Goal: Information Seeking & Learning: Learn about a topic

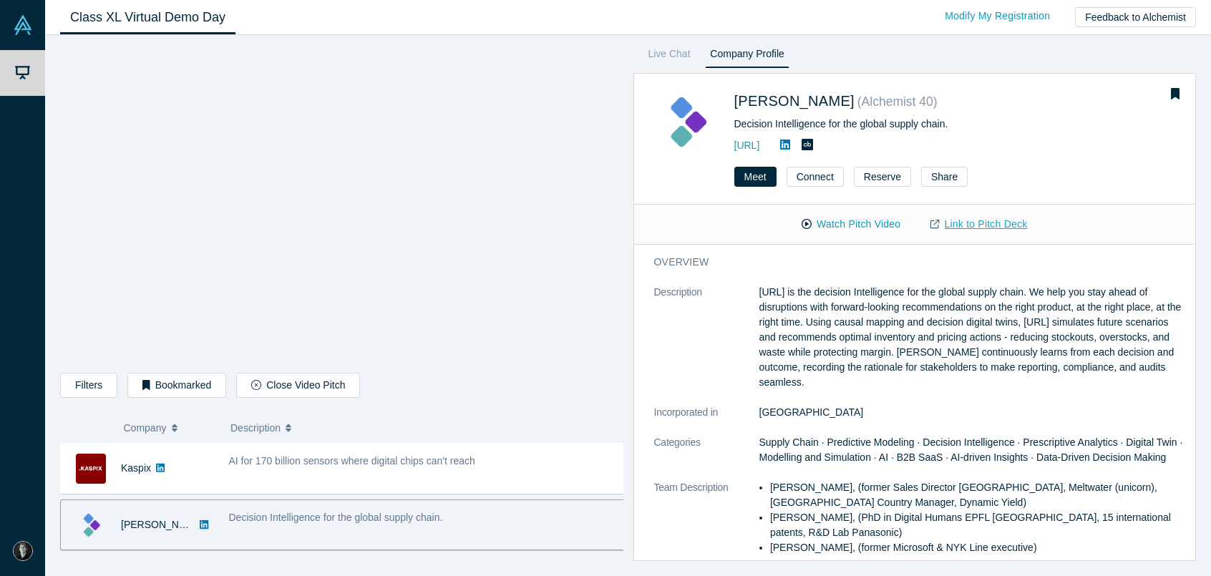
click at [955, 224] on link "Link to Pitch Deck" at bounding box center [978, 224] width 127 height 25
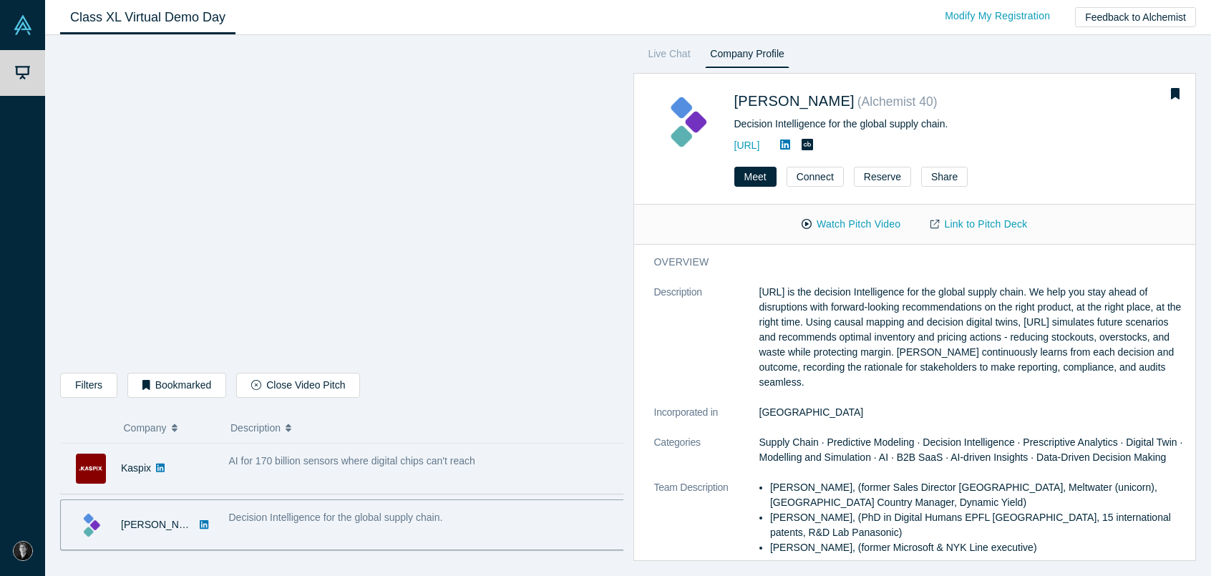
click at [294, 457] on span "AI for 170 billion sensors where digital chips can't reach" at bounding box center [352, 460] width 246 height 11
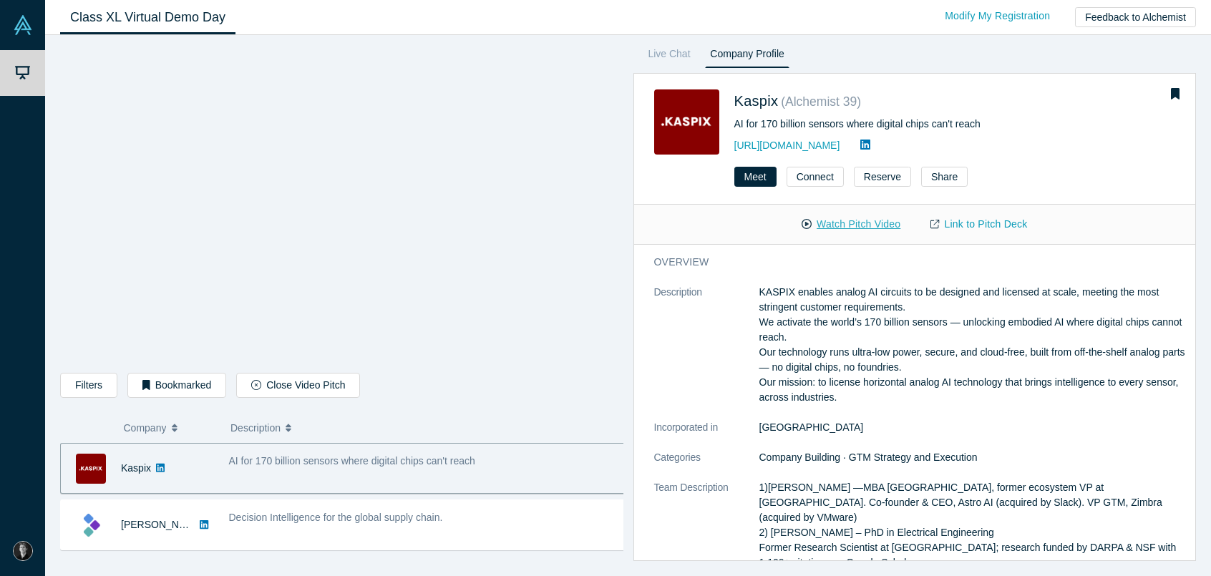
click at [849, 223] on button "Watch Pitch Video" at bounding box center [850, 224] width 129 height 25
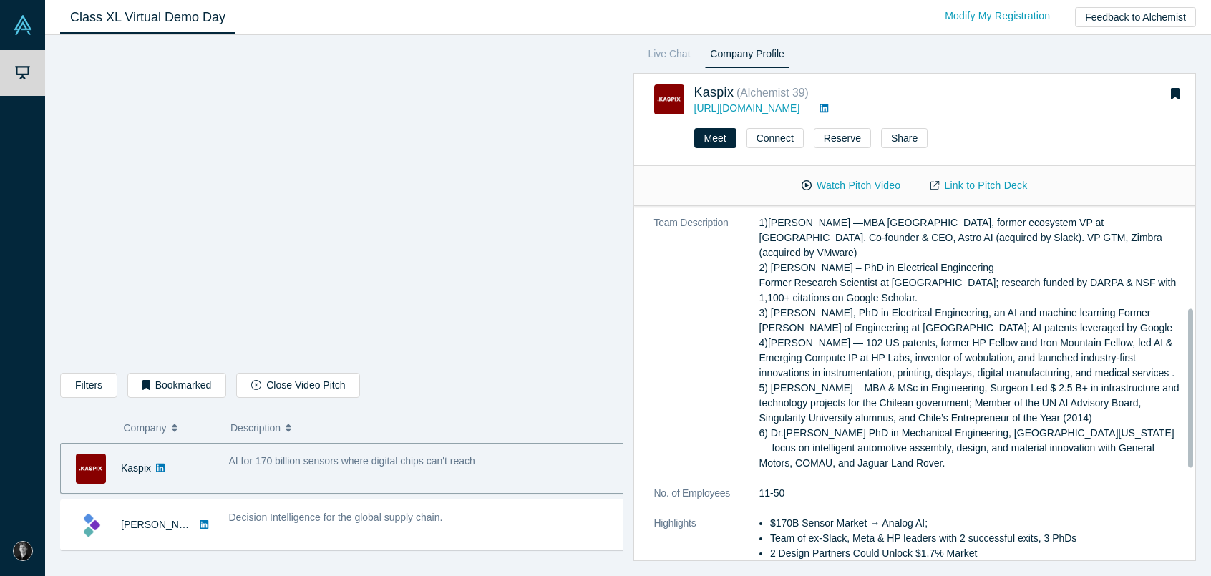
scroll to position [227, 0]
click at [979, 180] on link "Link to Pitch Deck" at bounding box center [978, 185] width 127 height 25
click at [142, 389] on icon "button" at bounding box center [146, 385] width 8 height 10
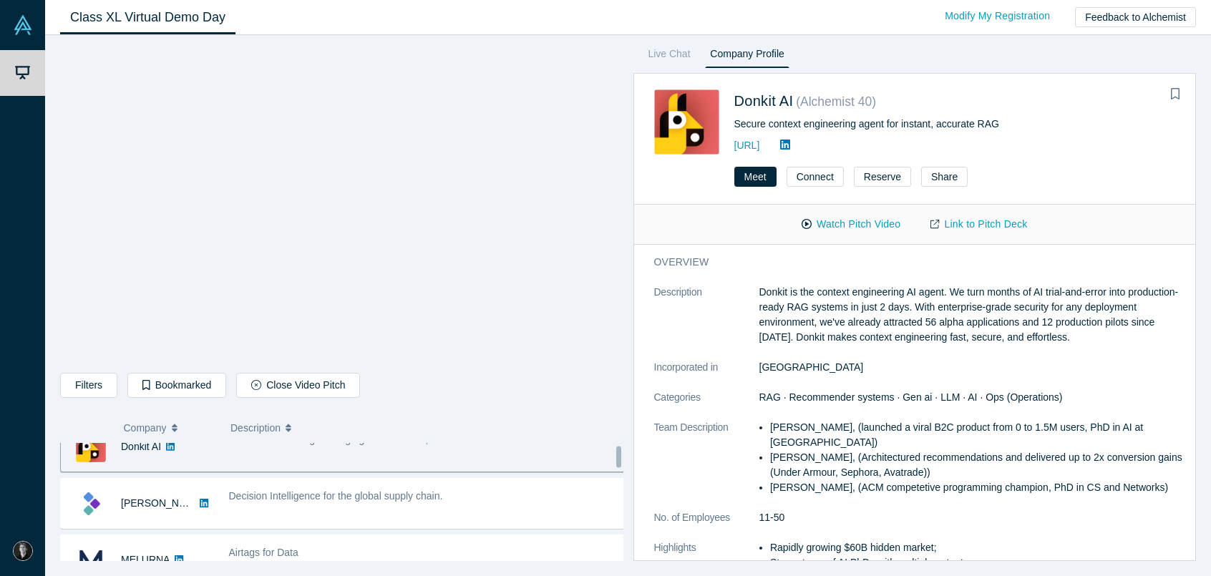
scroll to position [0, 0]
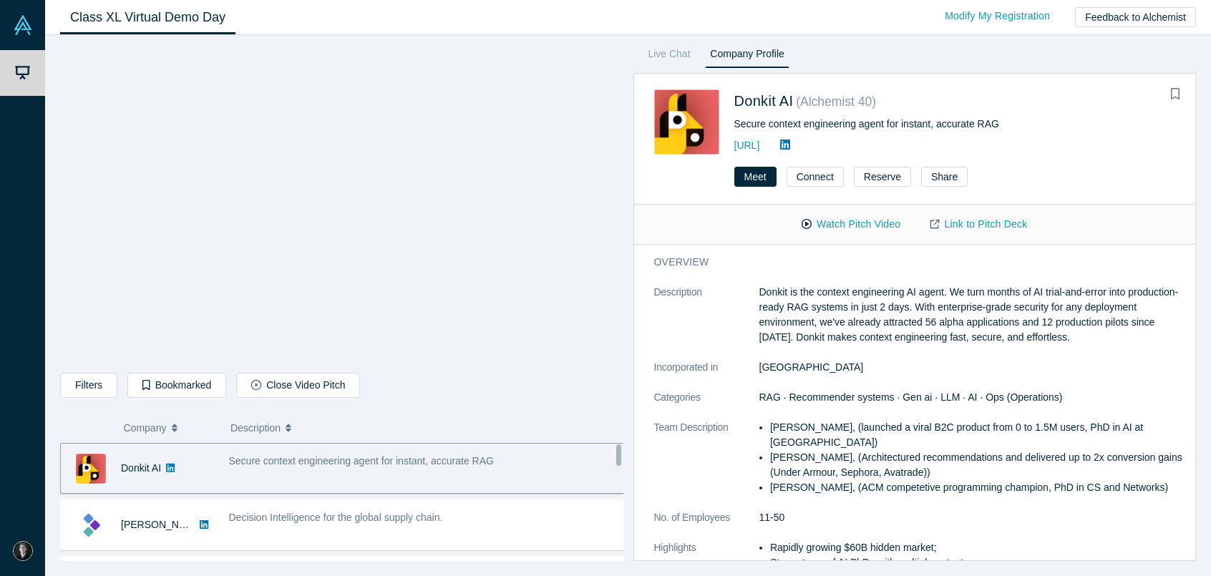
click at [386, 472] on div "Secure context engineering agent for instant, accurate RAG" at bounding box center [427, 468] width 412 height 45
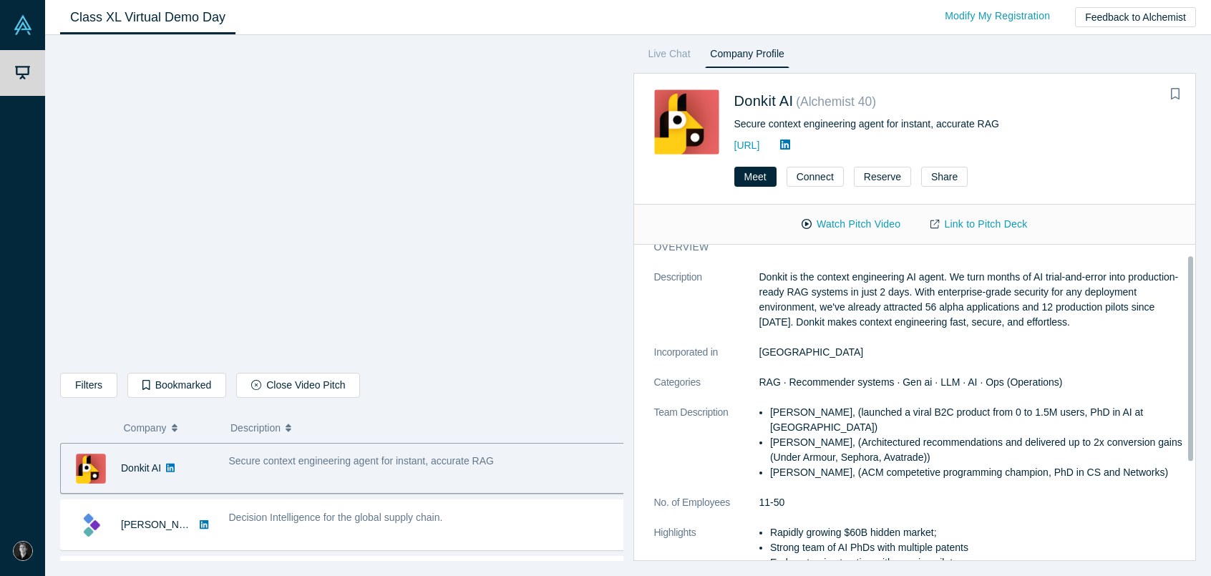
scroll to position [16, 0]
click at [944, 220] on link "Link to Pitch Deck" at bounding box center [978, 224] width 127 height 25
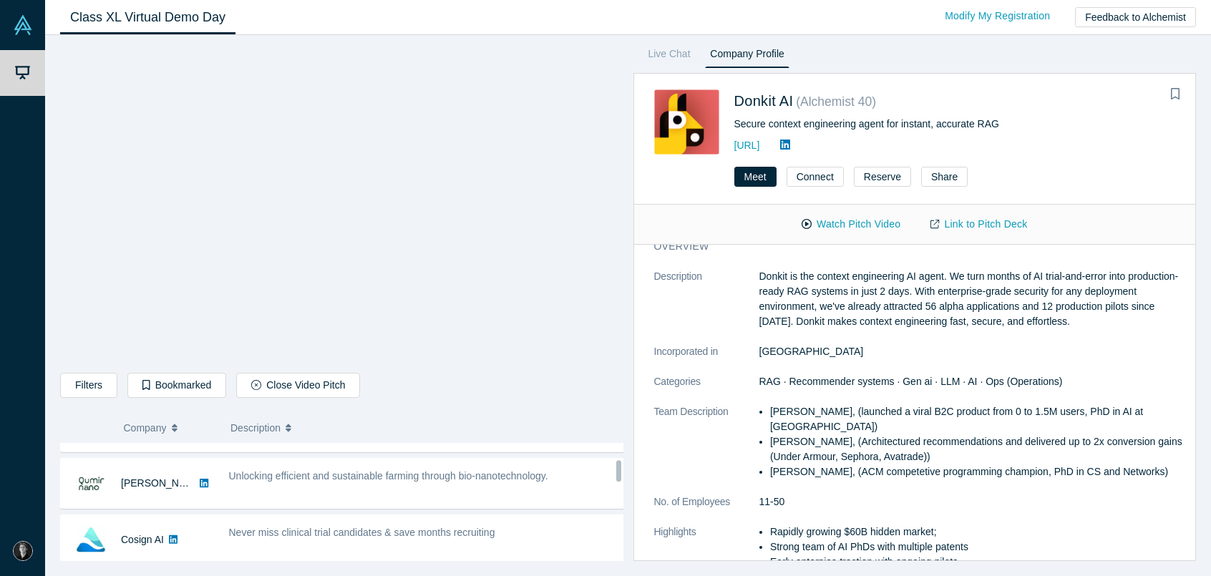
scroll to position [209, 0]
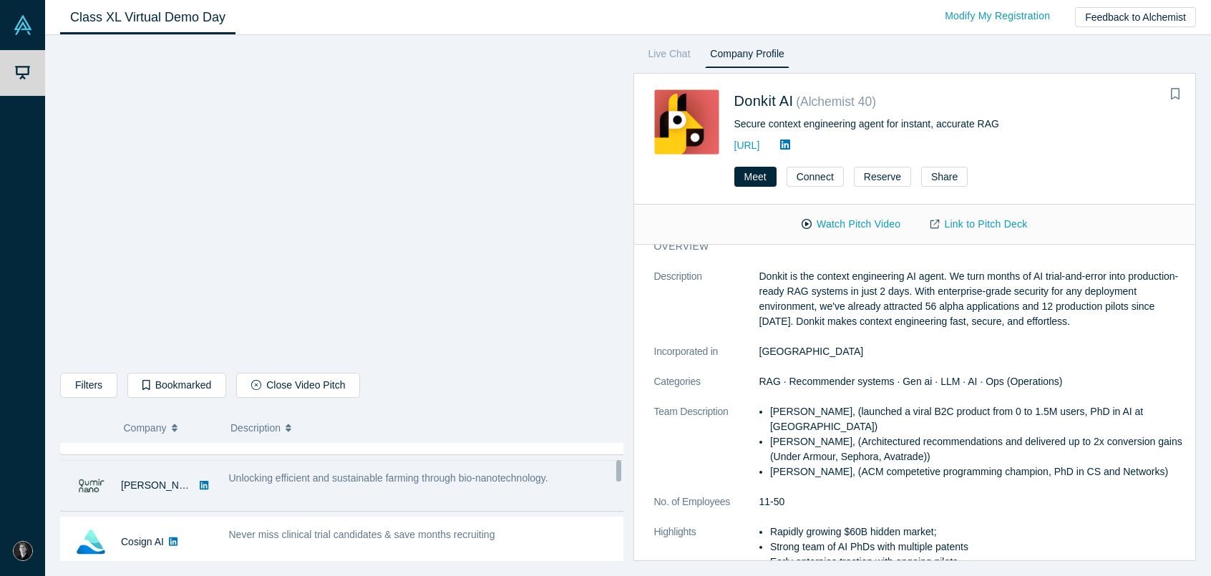
click at [390, 494] on div "Unlocking efficient and sustainable farming through bio-nanotechnology." at bounding box center [427, 485] width 412 height 45
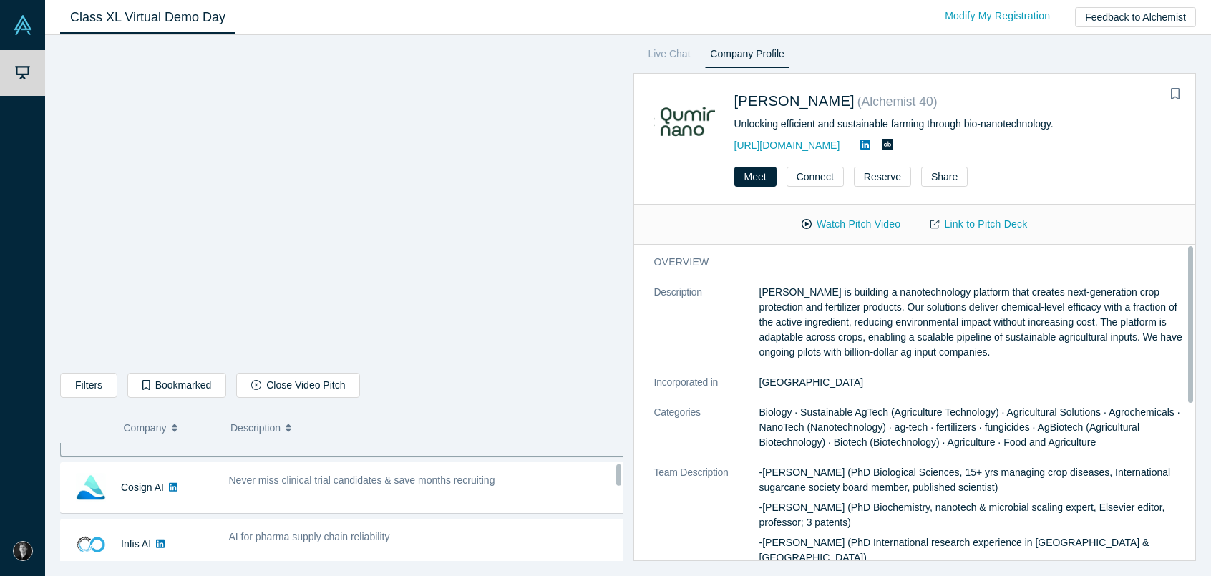
scroll to position [265, 0]
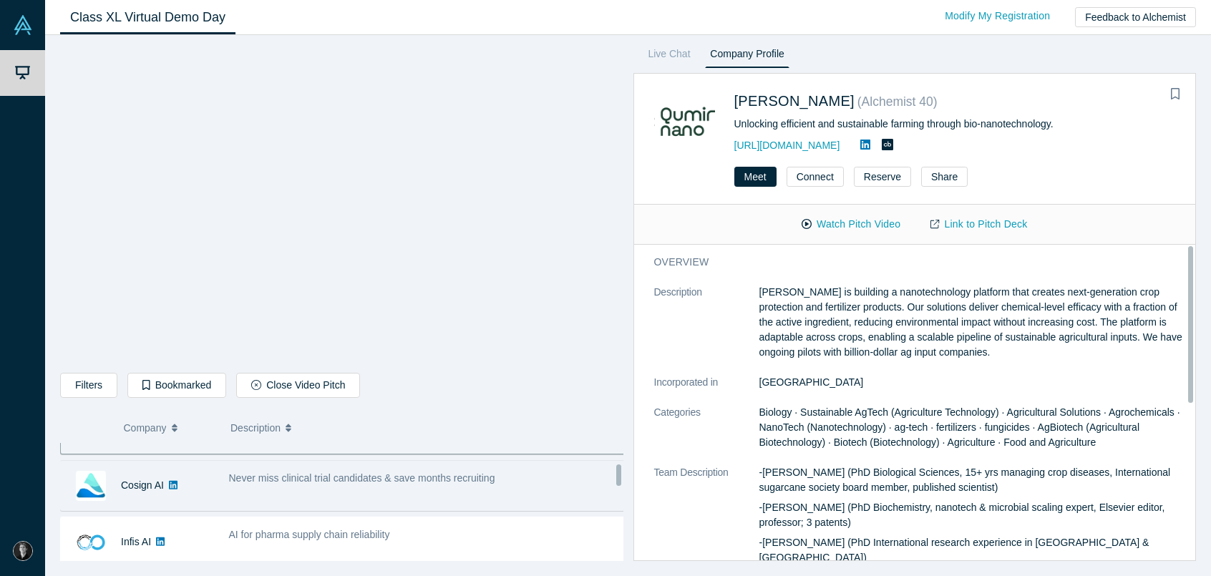
click at [419, 496] on div "Never miss clinical trial candidates & save months recruiting" at bounding box center [427, 485] width 412 height 45
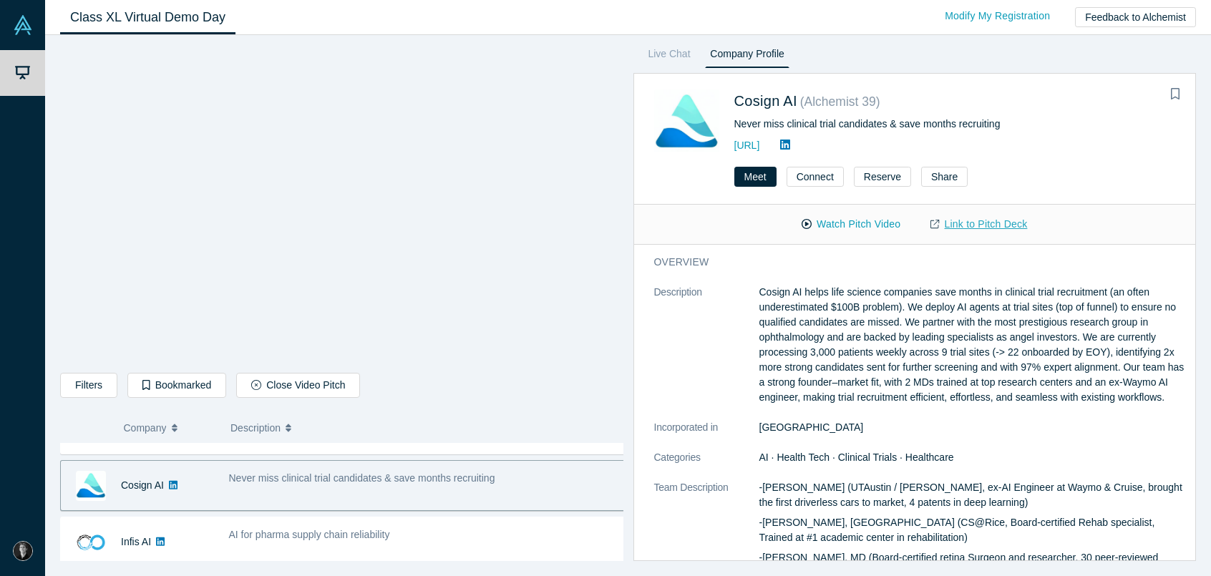
click at [948, 230] on link "Link to Pitch Deck" at bounding box center [978, 224] width 127 height 25
